Goal: Task Accomplishment & Management: Manage account settings

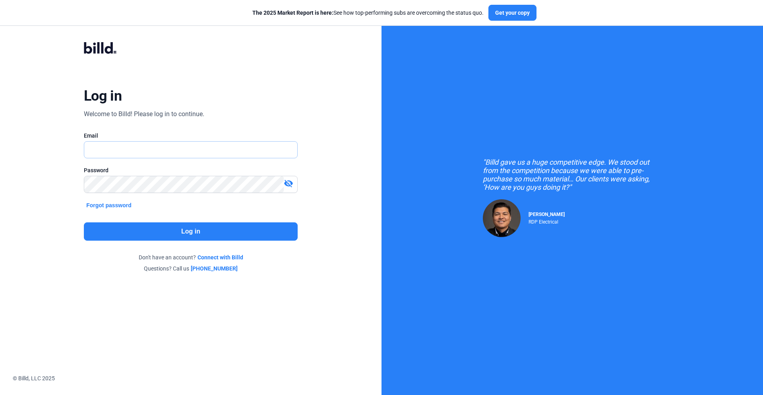
type input "[PERSON_NAME][EMAIL_ADDRESS][DOMAIN_NAME]"
click at [190, 230] on button "Log in" at bounding box center [191, 231] width 214 height 18
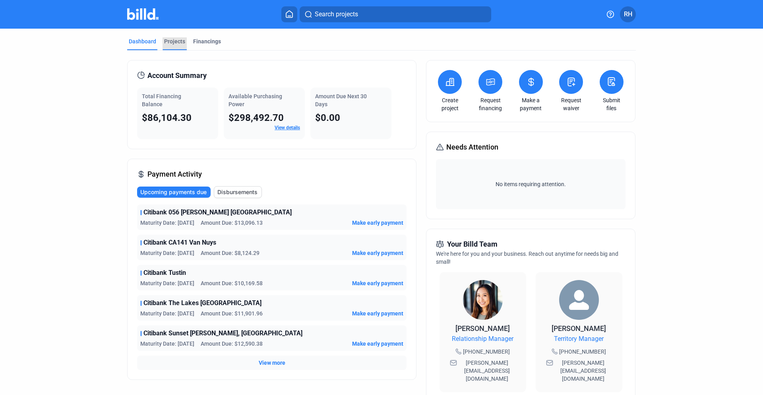
click at [172, 42] on div "Projects" at bounding box center [174, 41] width 21 height 8
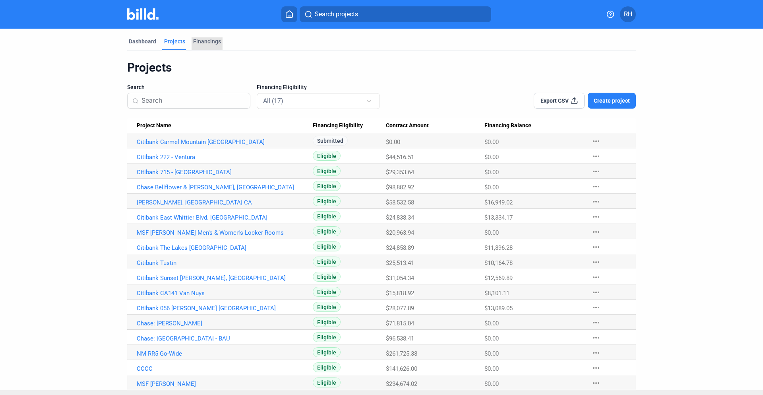
drag, startPoint x: 209, startPoint y: 40, endPoint x: 235, endPoint y: 40, distance: 25.4
click at [210, 40] on div "Financings" at bounding box center [207, 41] width 28 height 8
